Goal: Task Accomplishment & Management: Use online tool/utility

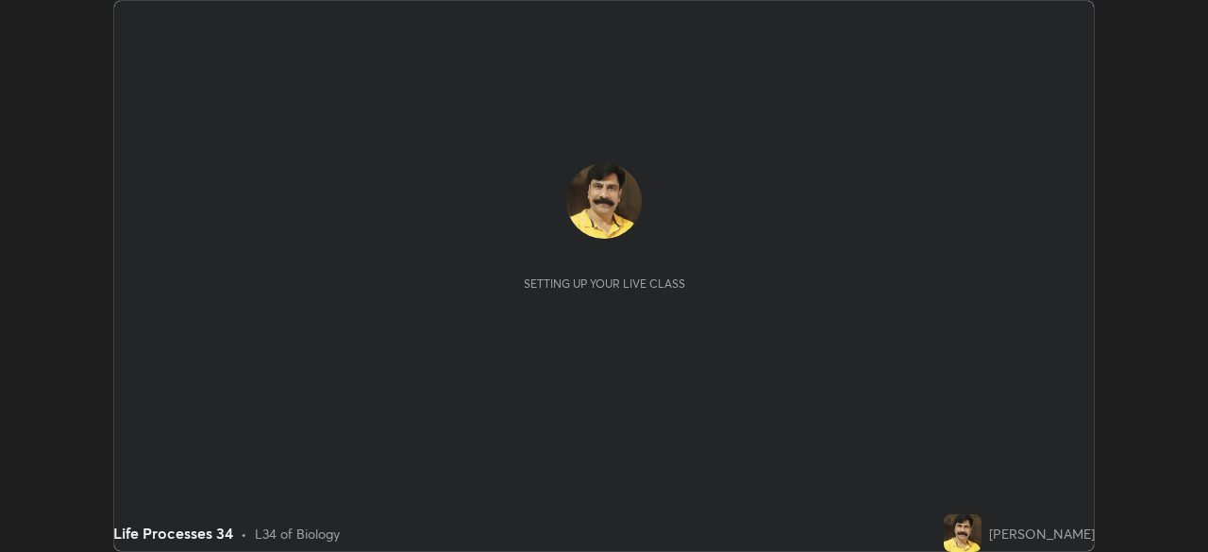
scroll to position [552, 1207]
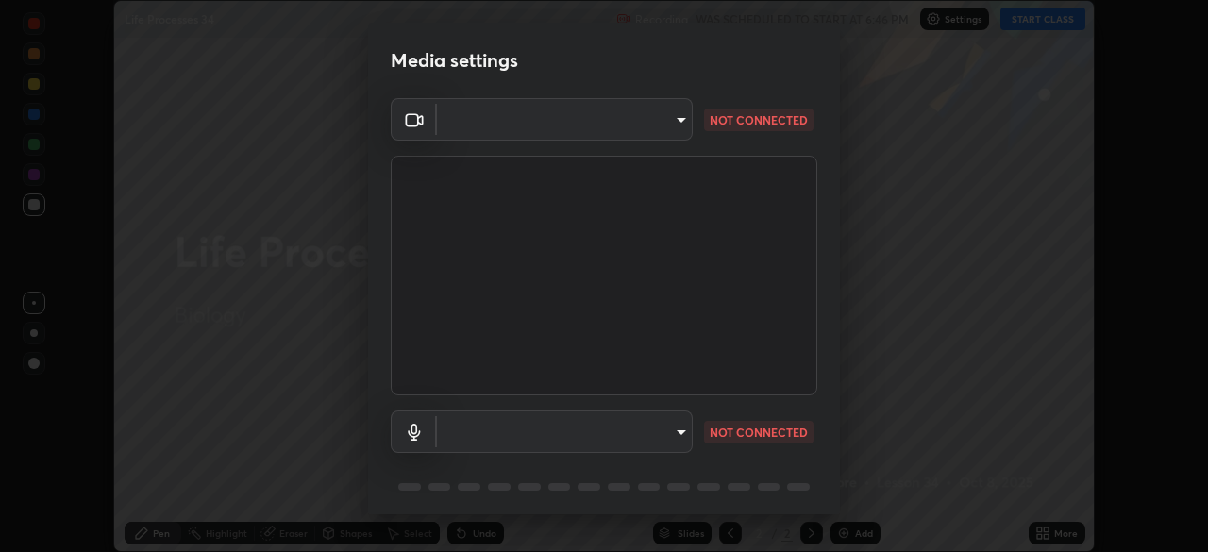
type input "68abbd0ba27f3b7b13d700706cc0a542acc53d6138fc99a51b3524be894f9c2a"
type input "default"
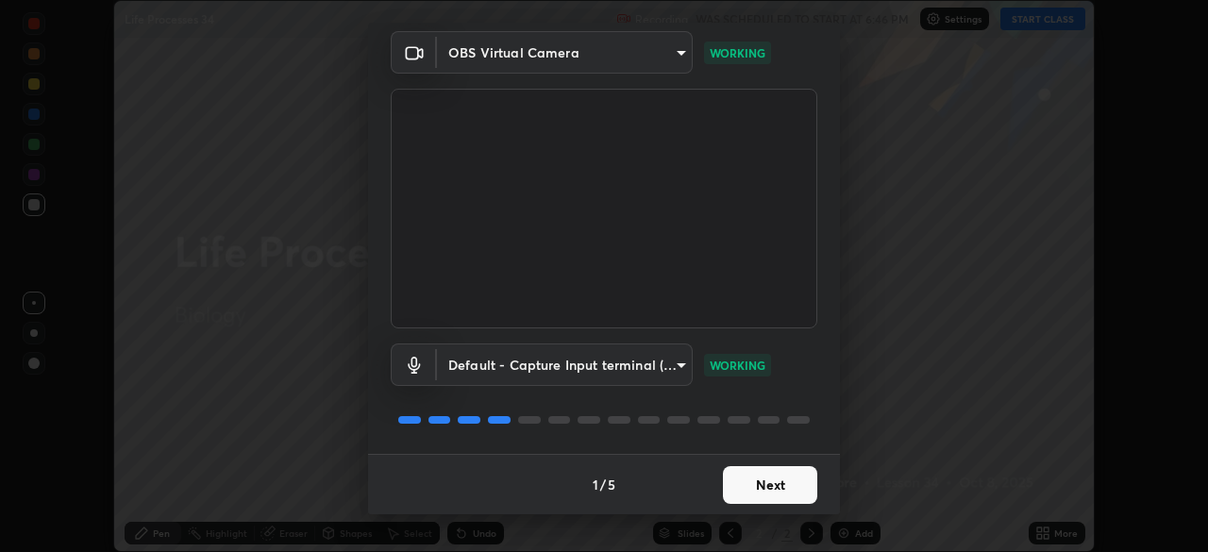
click at [755, 486] on button "Next" at bounding box center [770, 485] width 94 height 38
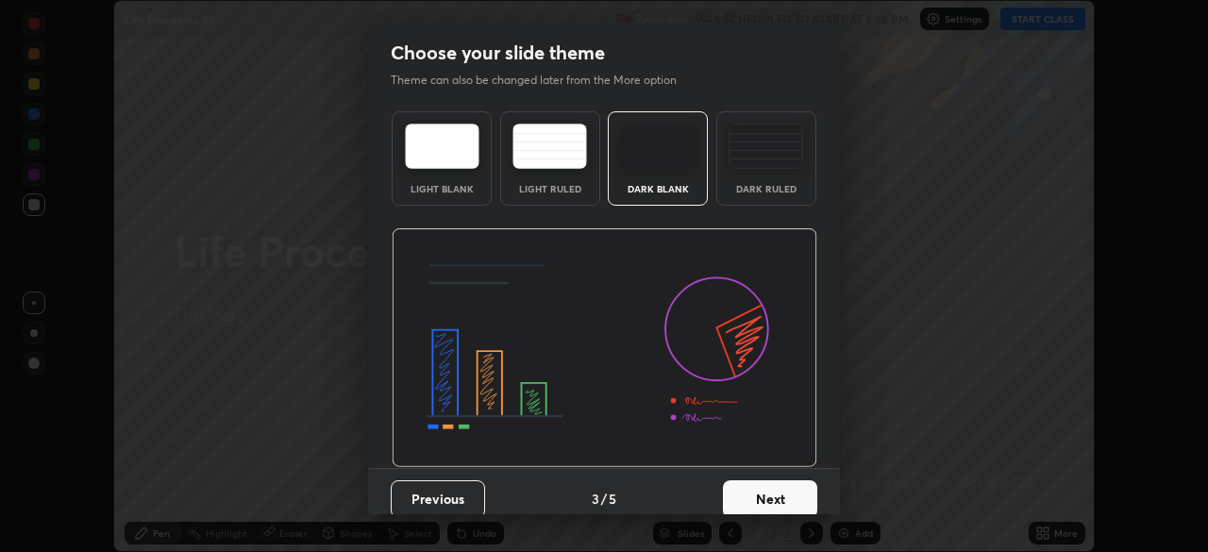
click at [744, 486] on button "Next" at bounding box center [770, 499] width 94 height 38
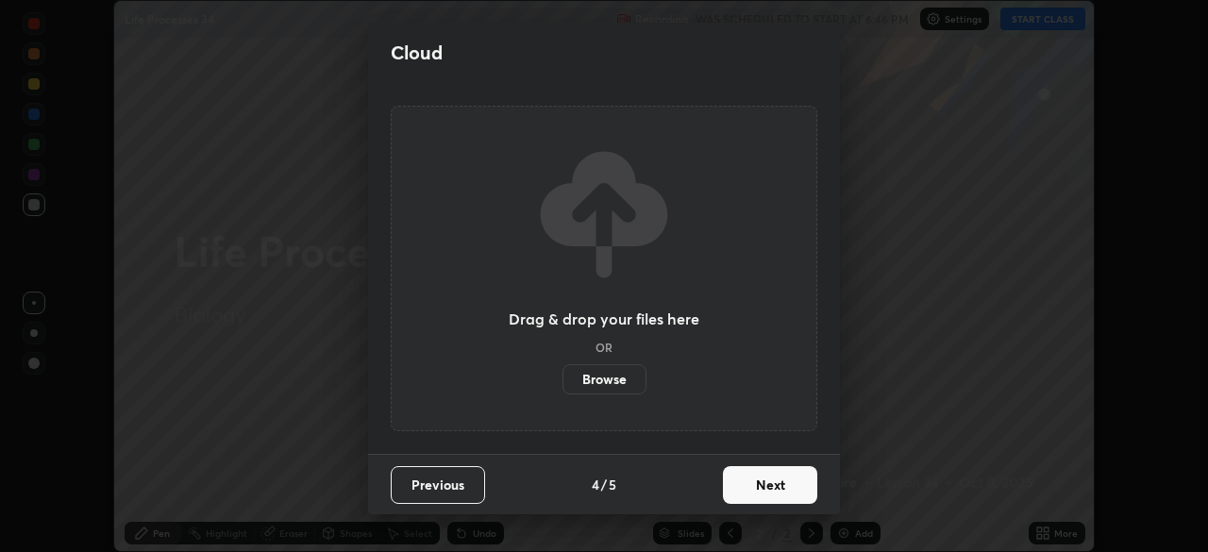
click at [756, 497] on button "Next" at bounding box center [770, 485] width 94 height 38
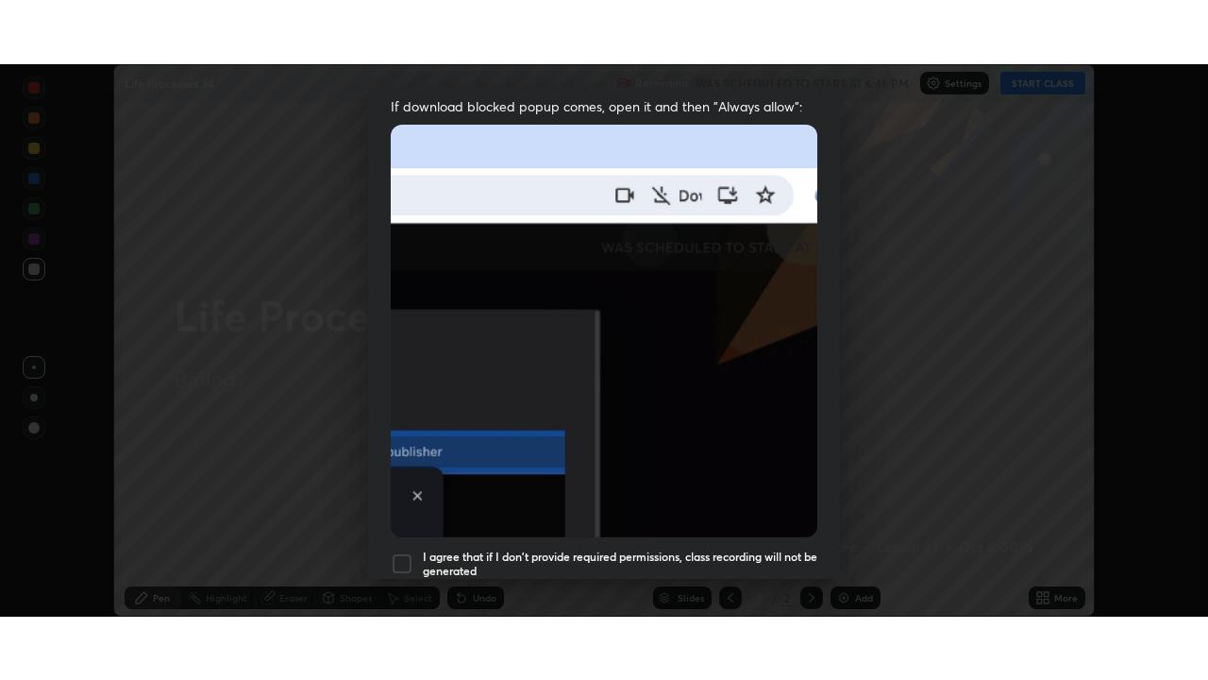
scroll to position [452, 0]
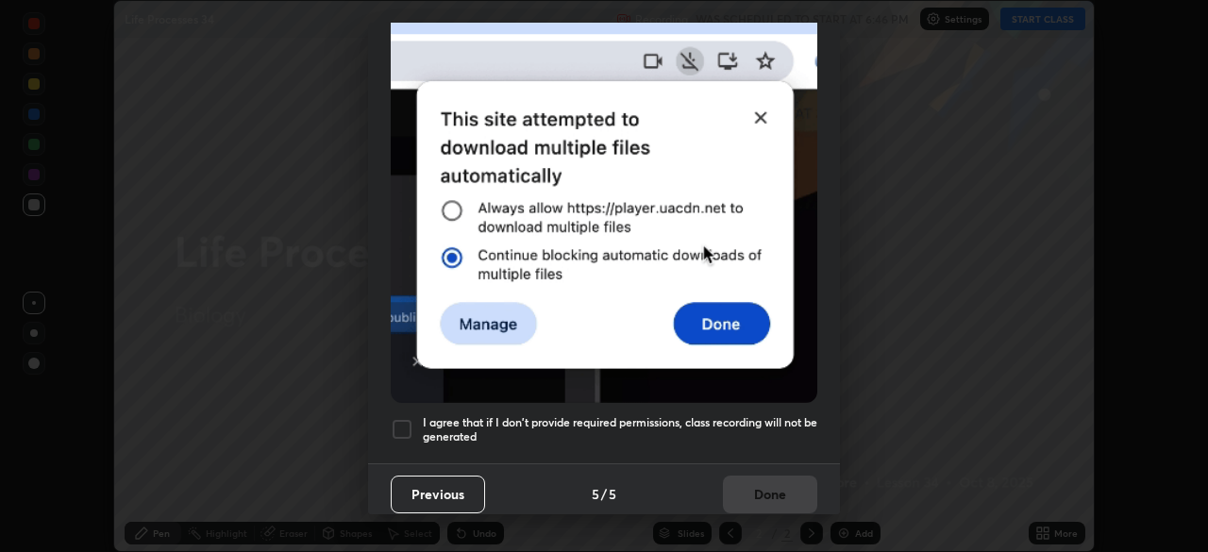
click at [404, 418] on div at bounding box center [402, 429] width 23 height 23
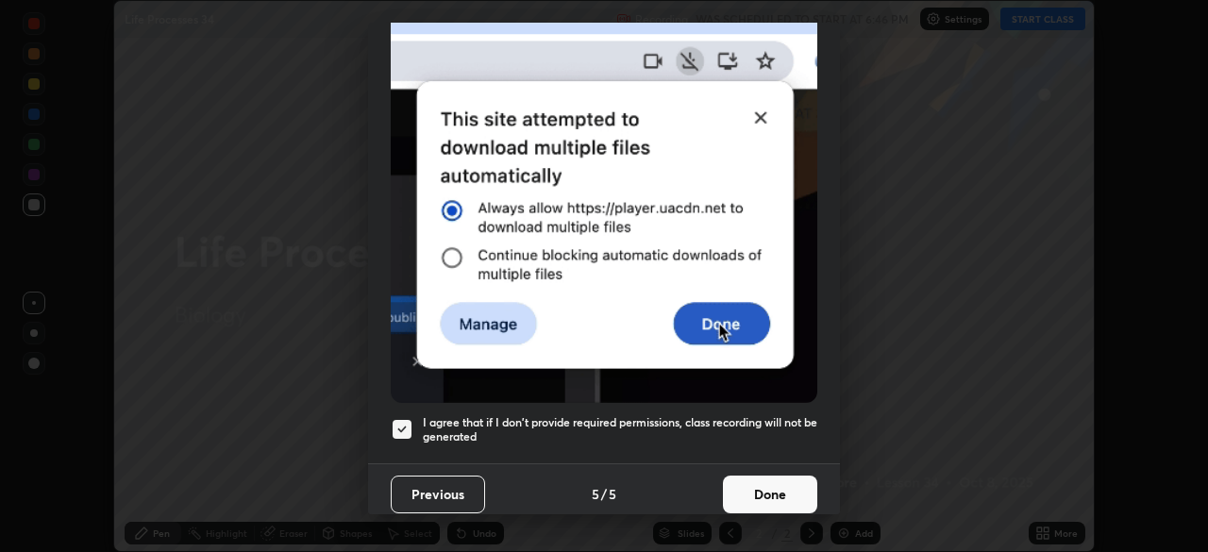
click at [768, 483] on button "Done" at bounding box center [770, 495] width 94 height 38
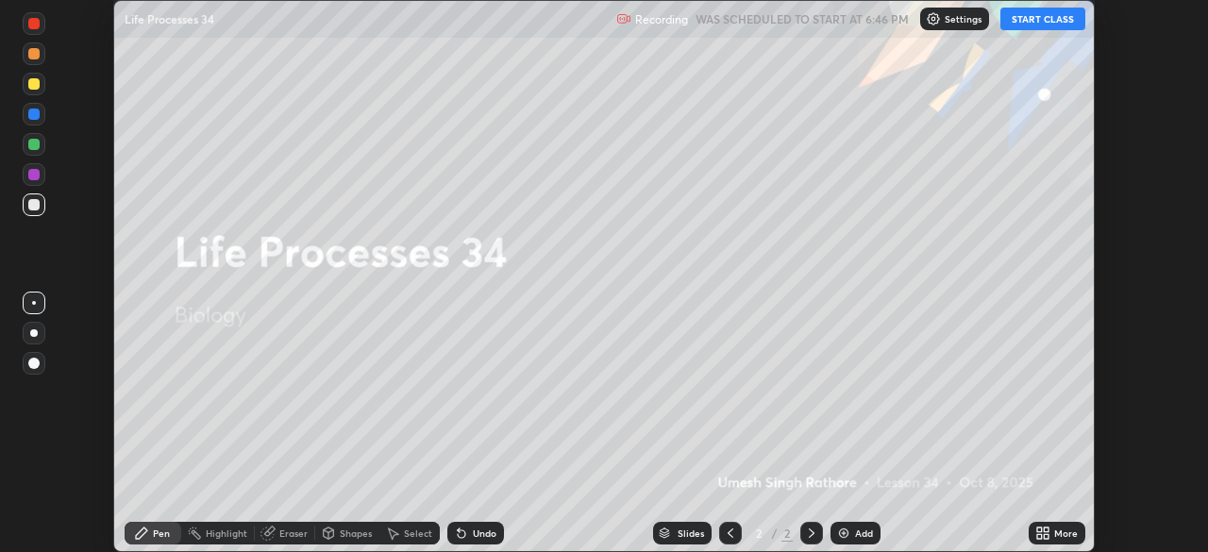
click at [1045, 22] on button "START CLASS" at bounding box center [1043, 19] width 85 height 23
click at [842, 535] on img at bounding box center [843, 533] width 15 height 15
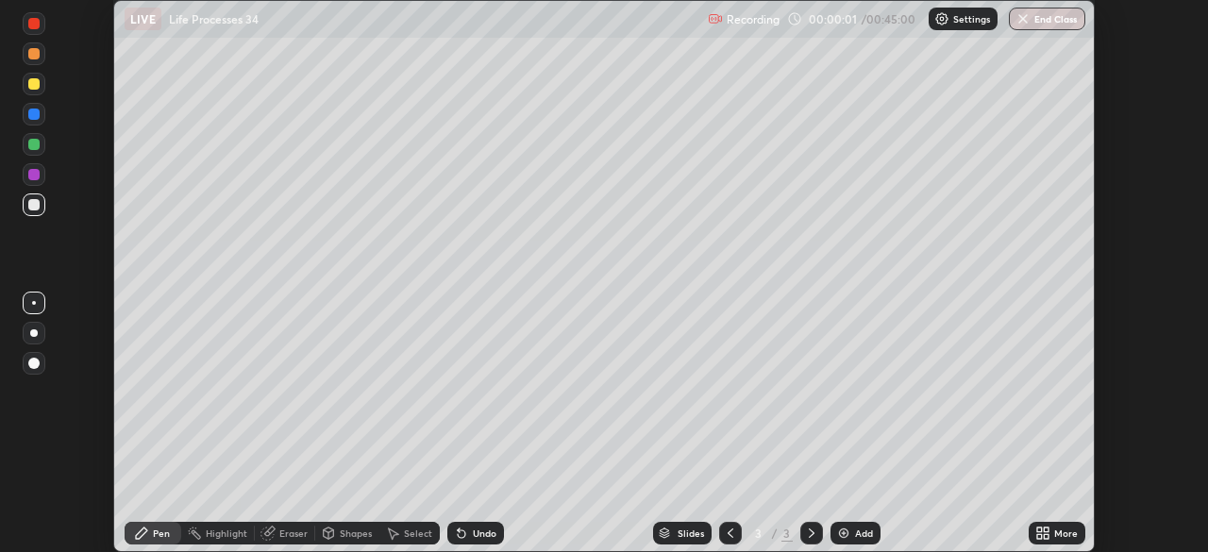
click at [1044, 535] on icon at bounding box center [1046, 536] width 5 height 5
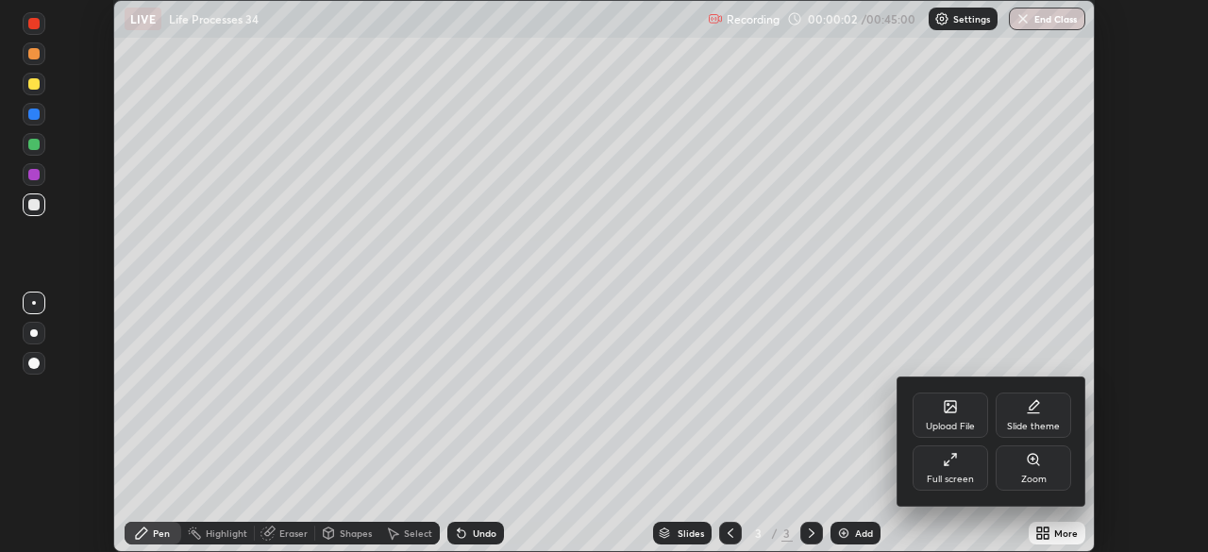
click at [951, 462] on icon at bounding box center [950, 459] width 15 height 15
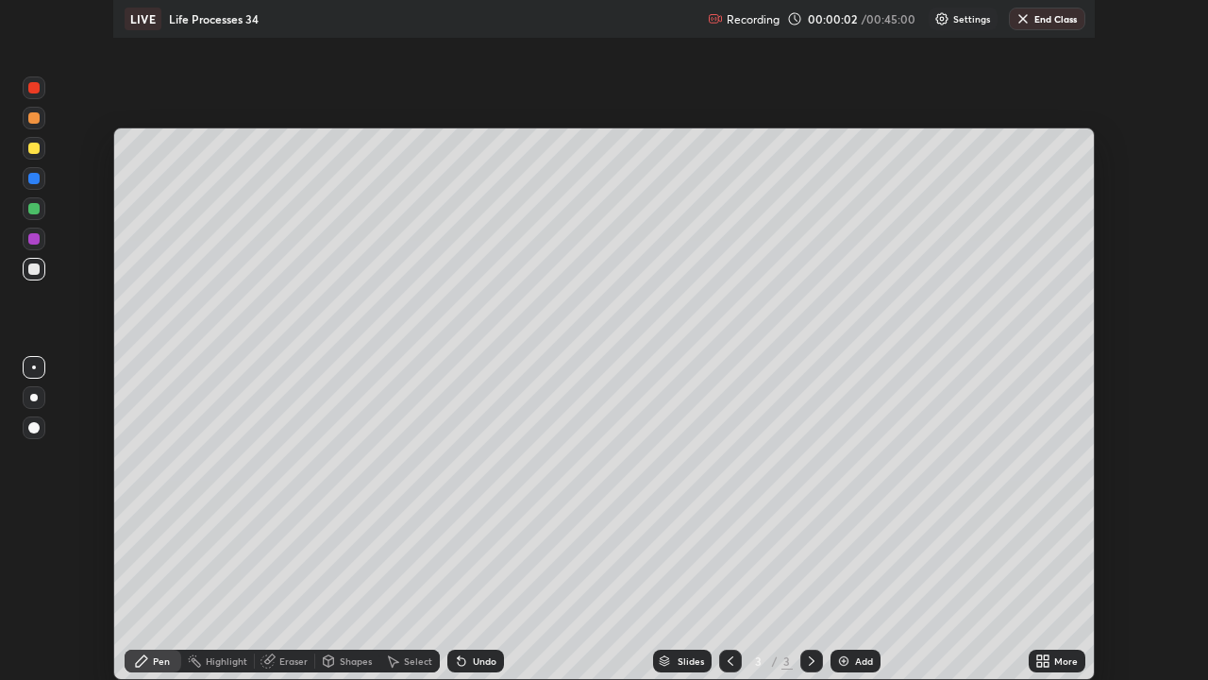
scroll to position [680, 1208]
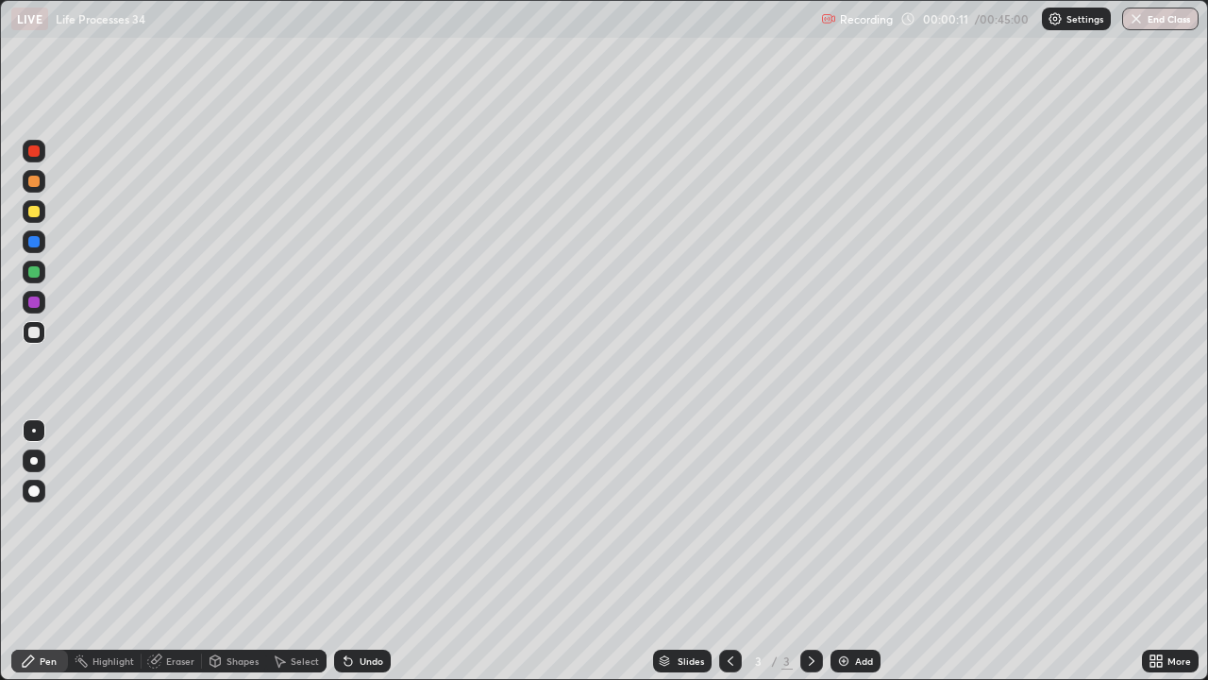
click at [38, 209] on div at bounding box center [33, 211] width 11 height 11
click at [33, 276] on div at bounding box center [33, 271] width 11 height 11
click at [172, 551] on div "Eraser" at bounding box center [180, 660] width 28 height 9
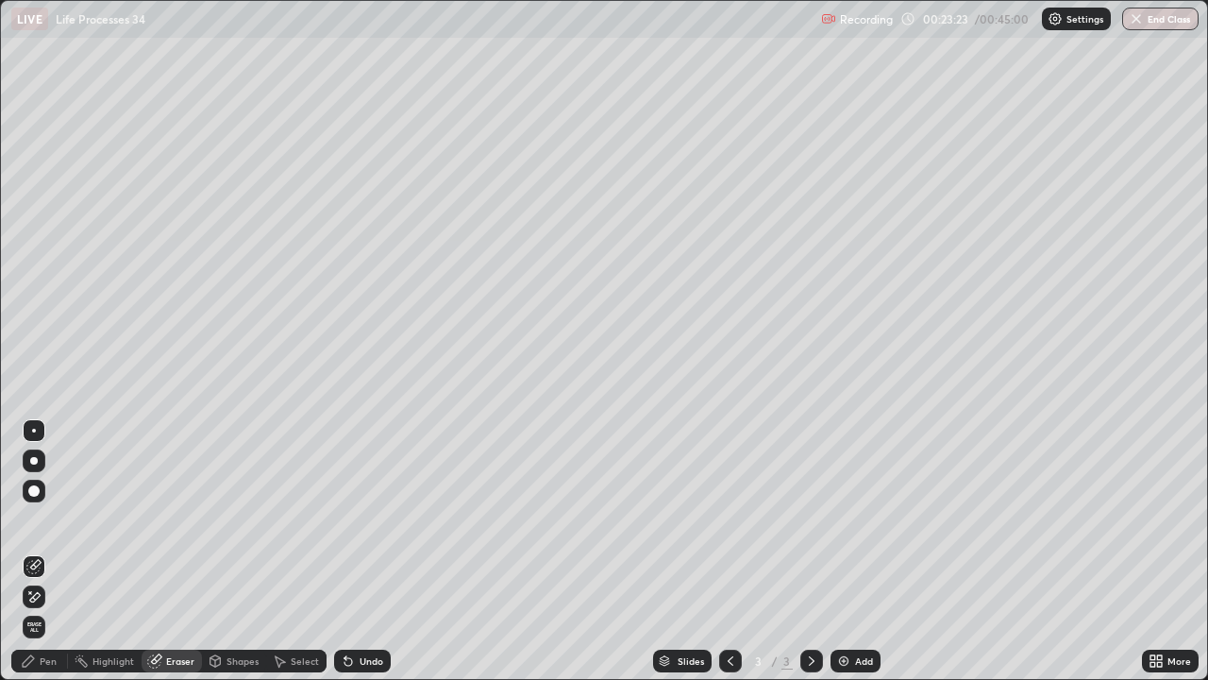
click at [38, 551] on div "Pen" at bounding box center [39, 660] width 57 height 23
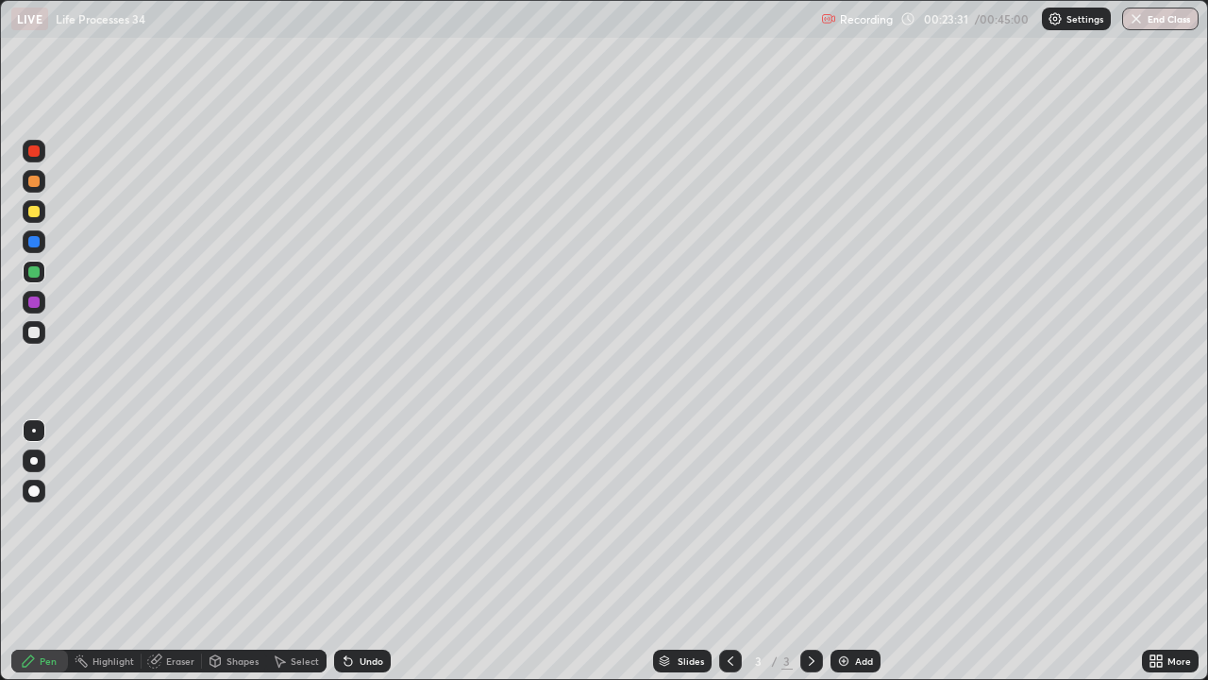
click at [36, 214] on div at bounding box center [33, 211] width 11 height 11
click at [30, 243] on div at bounding box center [33, 241] width 11 height 11
click at [33, 330] on div at bounding box center [33, 332] width 11 height 11
click at [34, 300] on div at bounding box center [33, 301] width 11 height 11
click at [842, 551] on img at bounding box center [843, 660] width 15 height 15
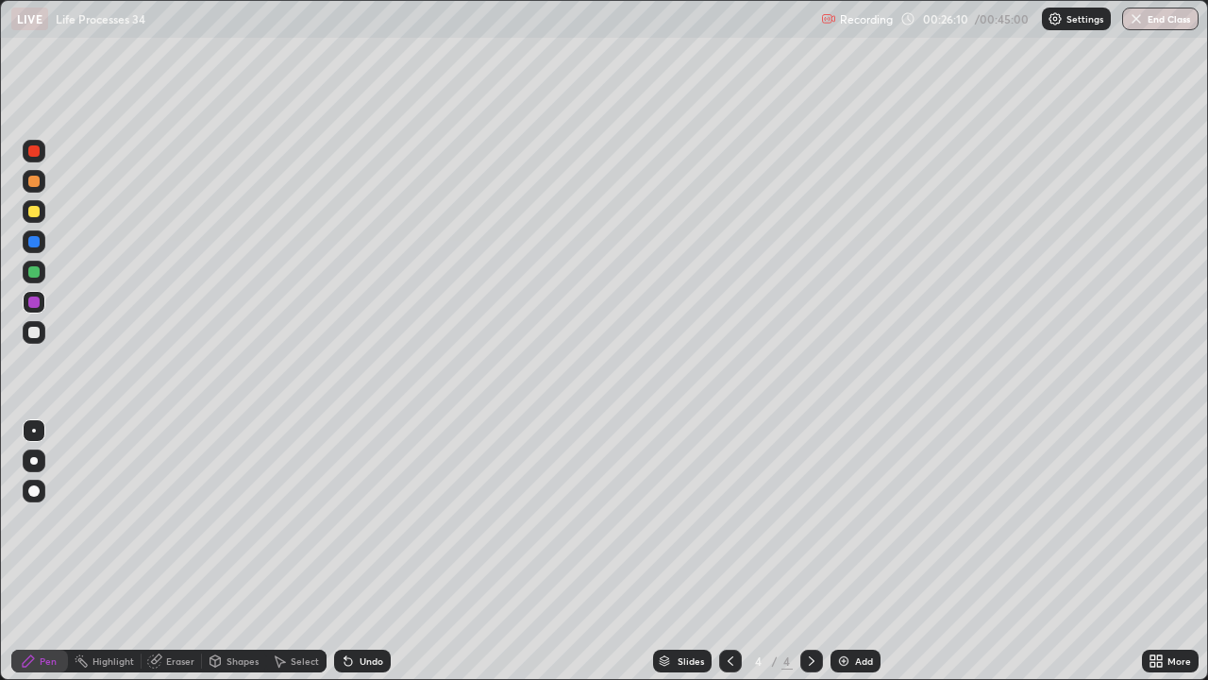
click at [33, 329] on div at bounding box center [33, 332] width 11 height 11
click at [35, 273] on div at bounding box center [33, 271] width 11 height 11
click at [840, 551] on img at bounding box center [843, 660] width 15 height 15
click at [31, 331] on div at bounding box center [33, 332] width 11 height 11
click at [837, 551] on img at bounding box center [843, 660] width 15 height 15
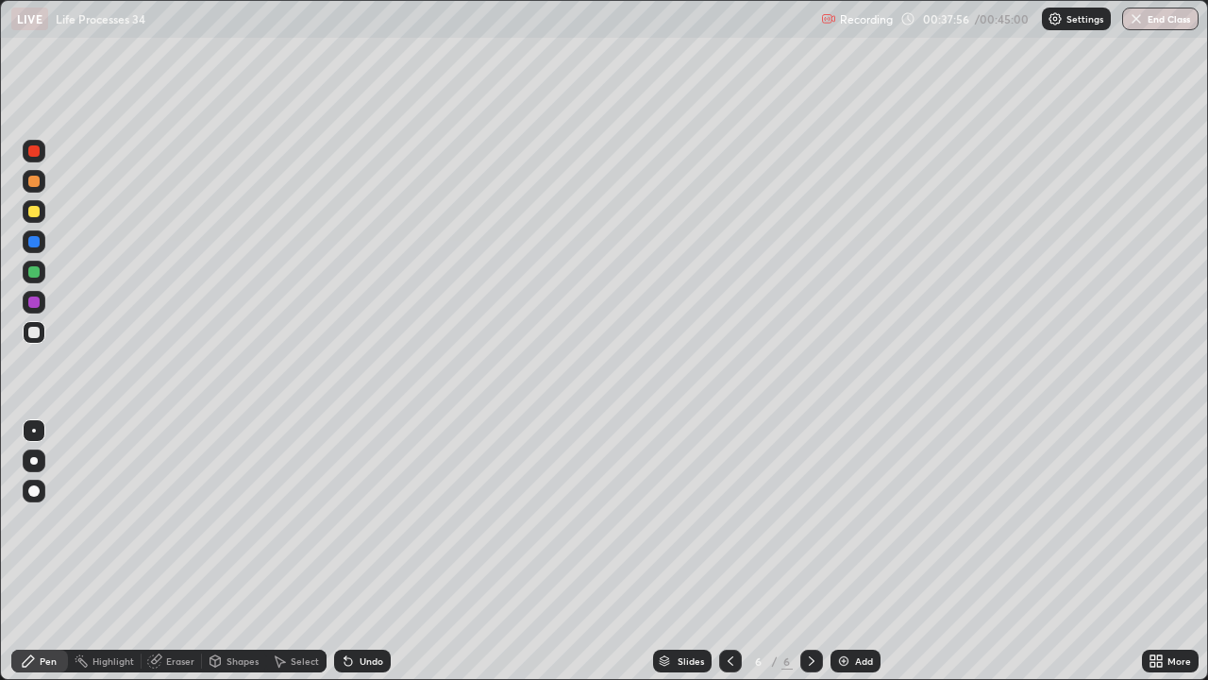
click at [1161, 24] on button "End Class" at bounding box center [1160, 19] width 76 height 23
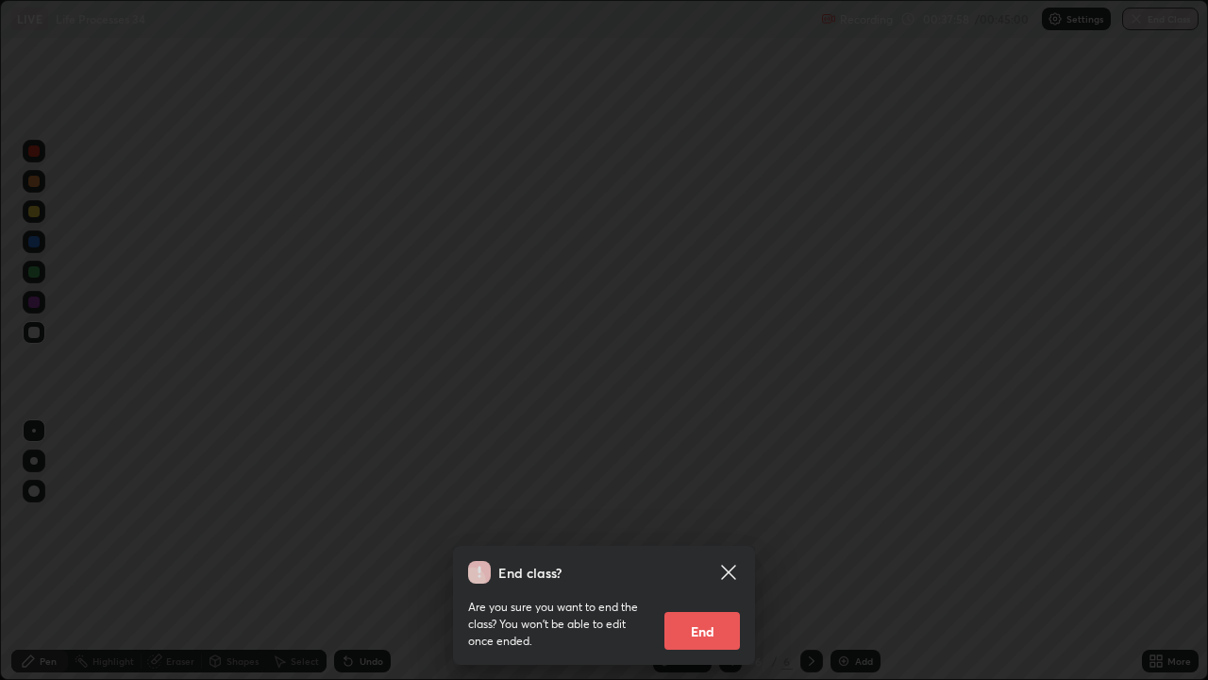
click at [705, 551] on button "End" at bounding box center [703, 631] width 76 height 38
